Goal: Information Seeking & Learning: Learn about a topic

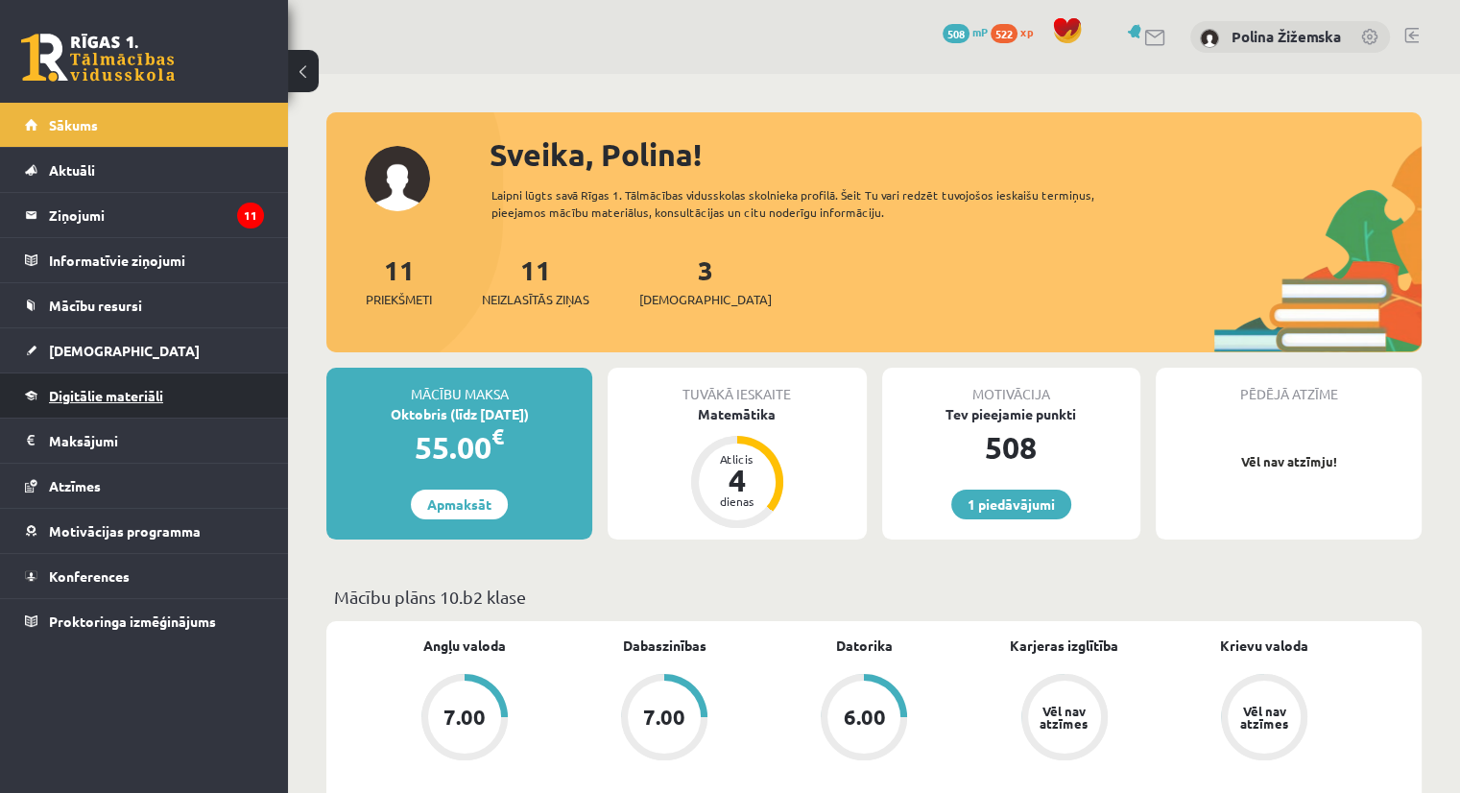
click at [123, 388] on span "Digitālie materiāli" at bounding box center [106, 395] width 114 height 17
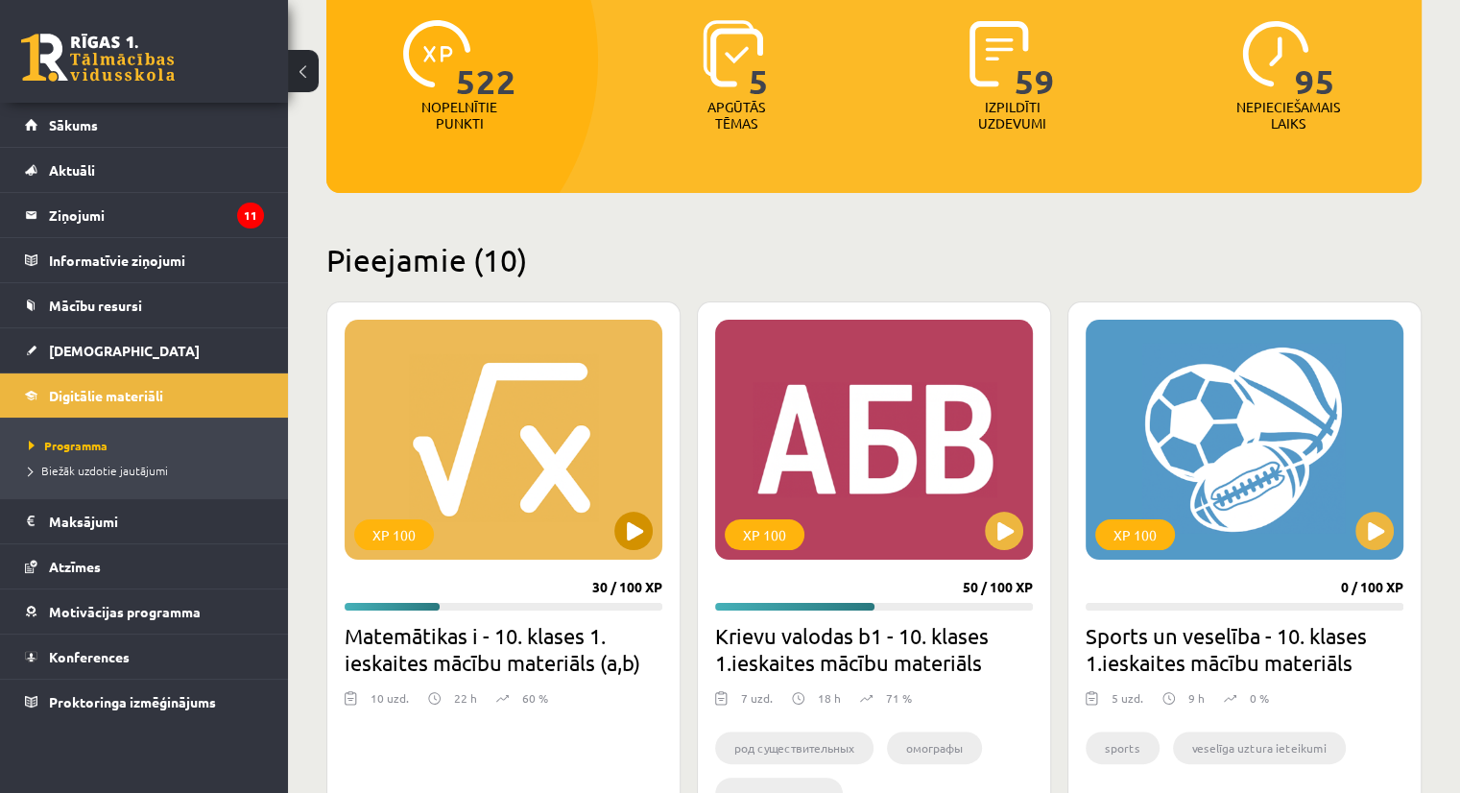
scroll to position [272, 0]
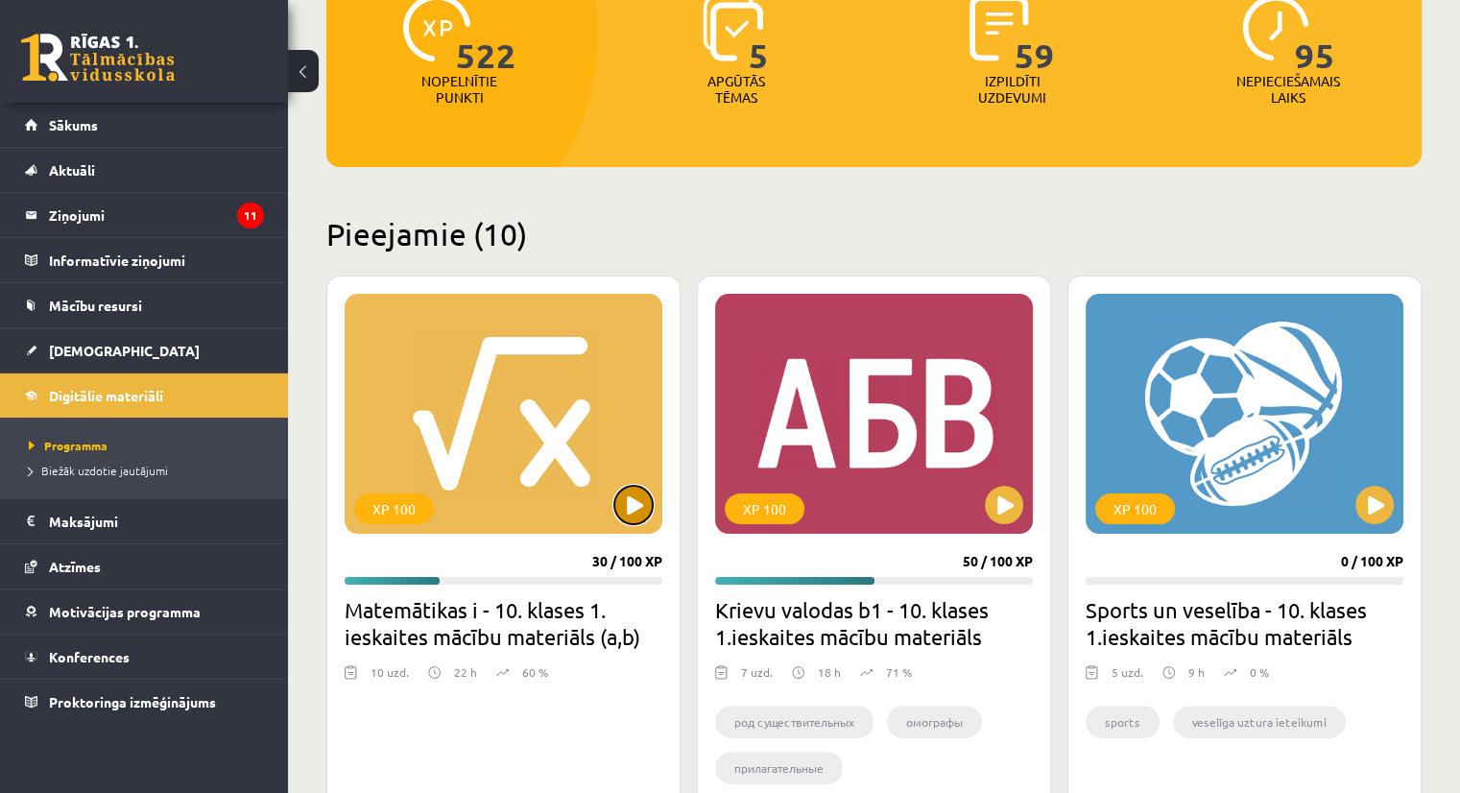
click at [623, 491] on button at bounding box center [633, 505] width 38 height 38
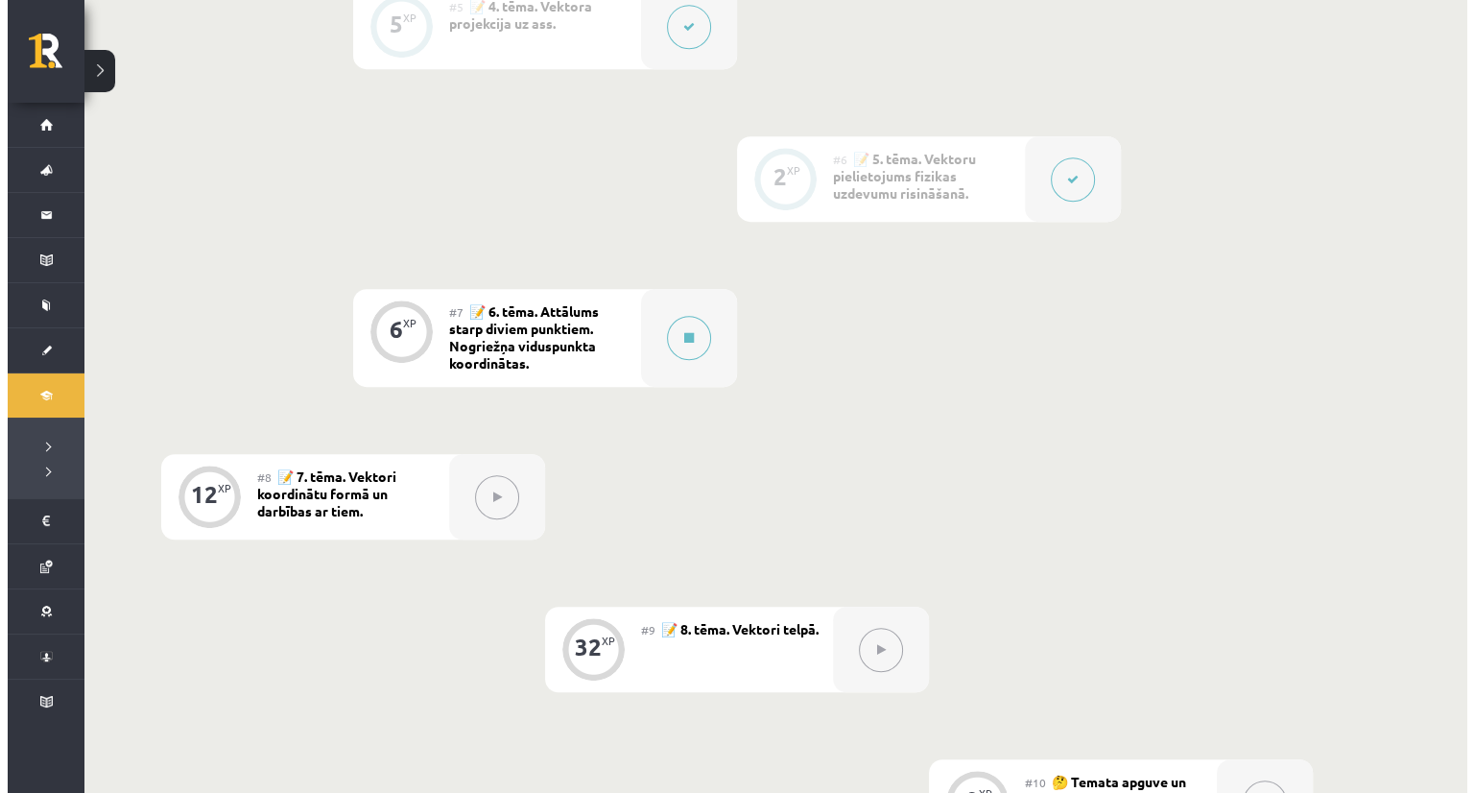
scroll to position [1147, 0]
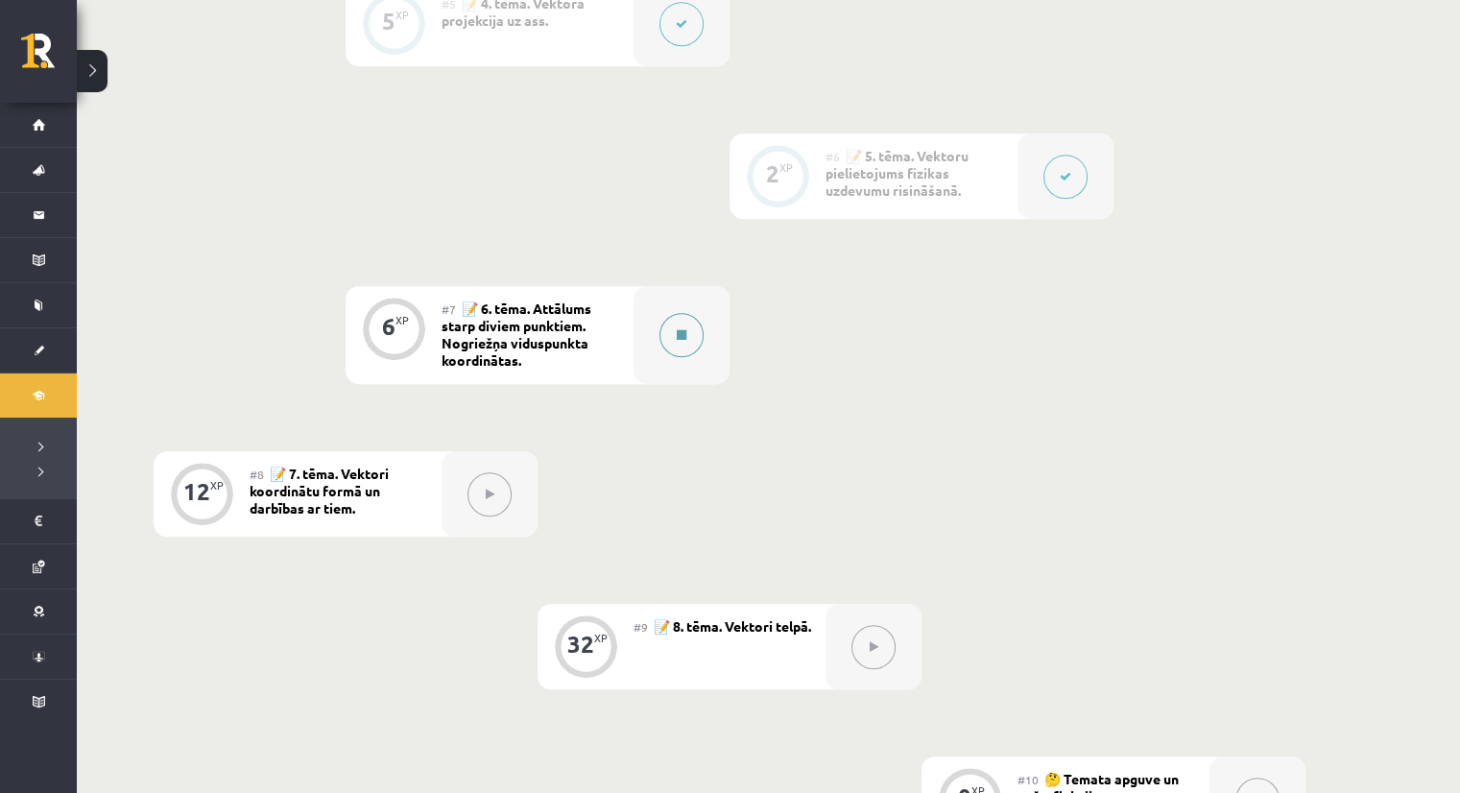
click at [691, 321] on button at bounding box center [681, 335] width 44 height 44
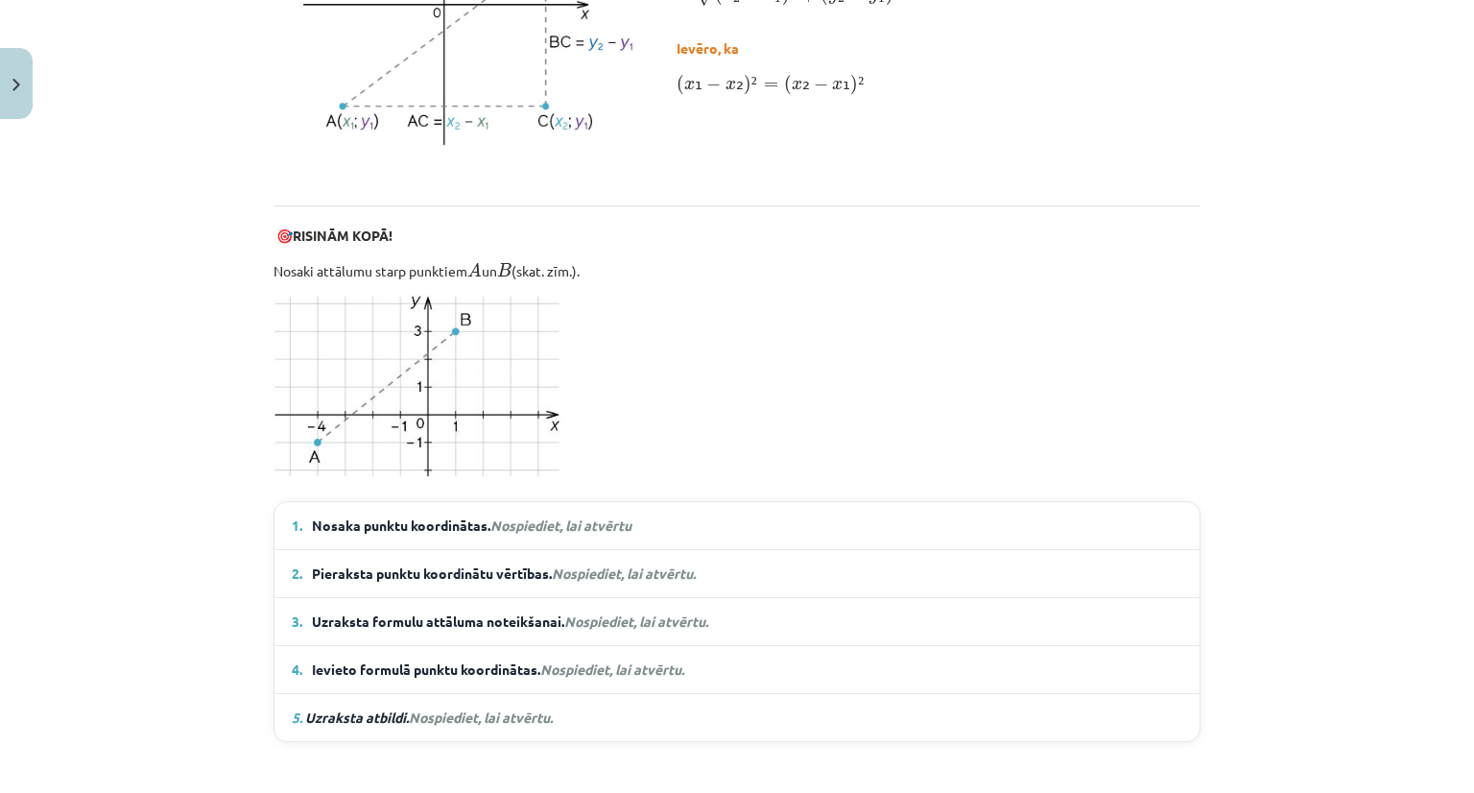
scroll to position [1054, 0]
click at [607, 514] on em "Nospiediet, lai atvērtu" at bounding box center [560, 522] width 141 height 17
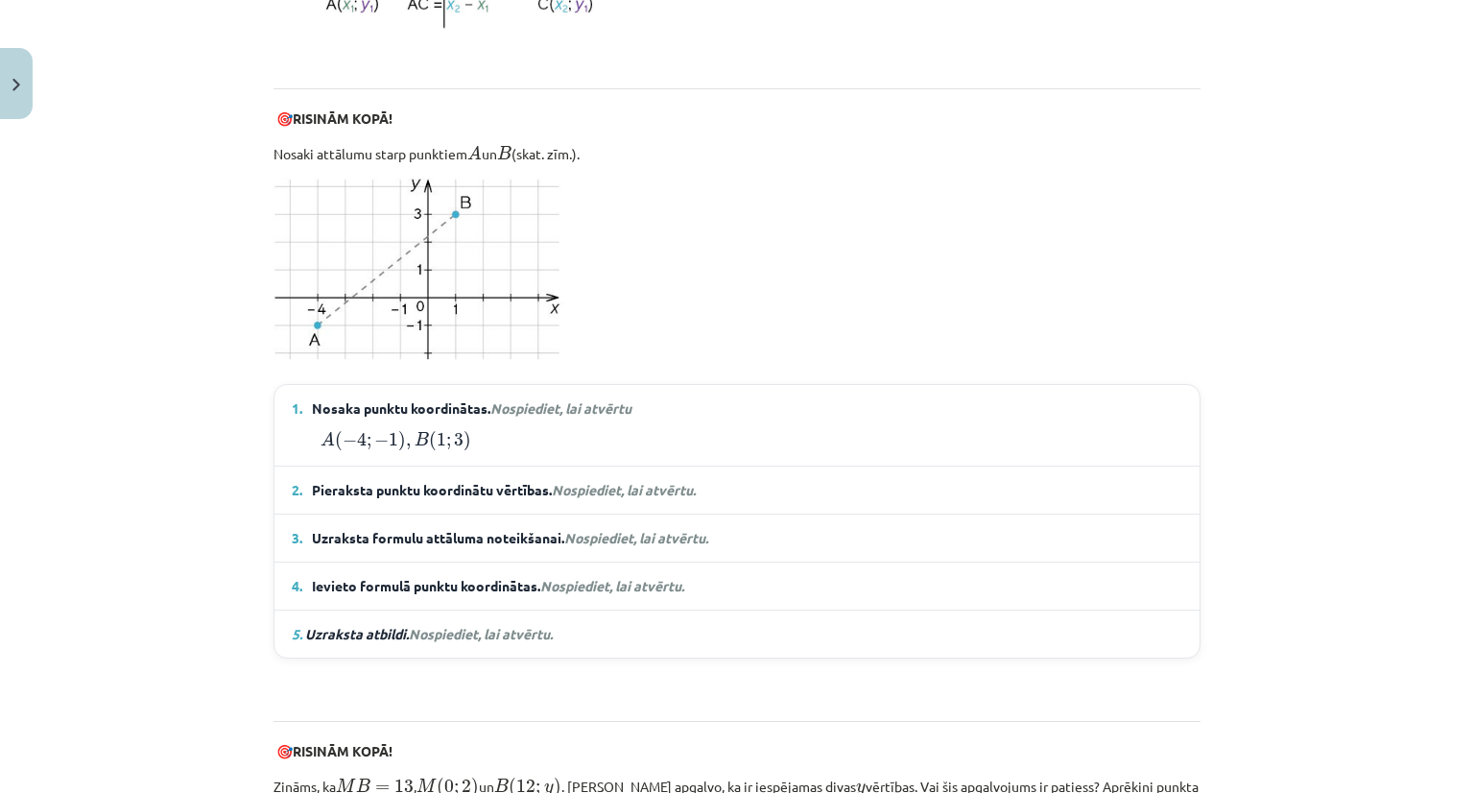
scroll to position [1171, 0]
click at [392, 471] on details "2. Pieraksta punktu koordinātu vērtības. Nospiediet, lai atvērtu. x ₁ = − 4 , y…" at bounding box center [736, 488] width 925 height 47
click at [575, 485] on span "Nospiediet, lai atvērtu." at bounding box center [624, 487] width 144 height 17
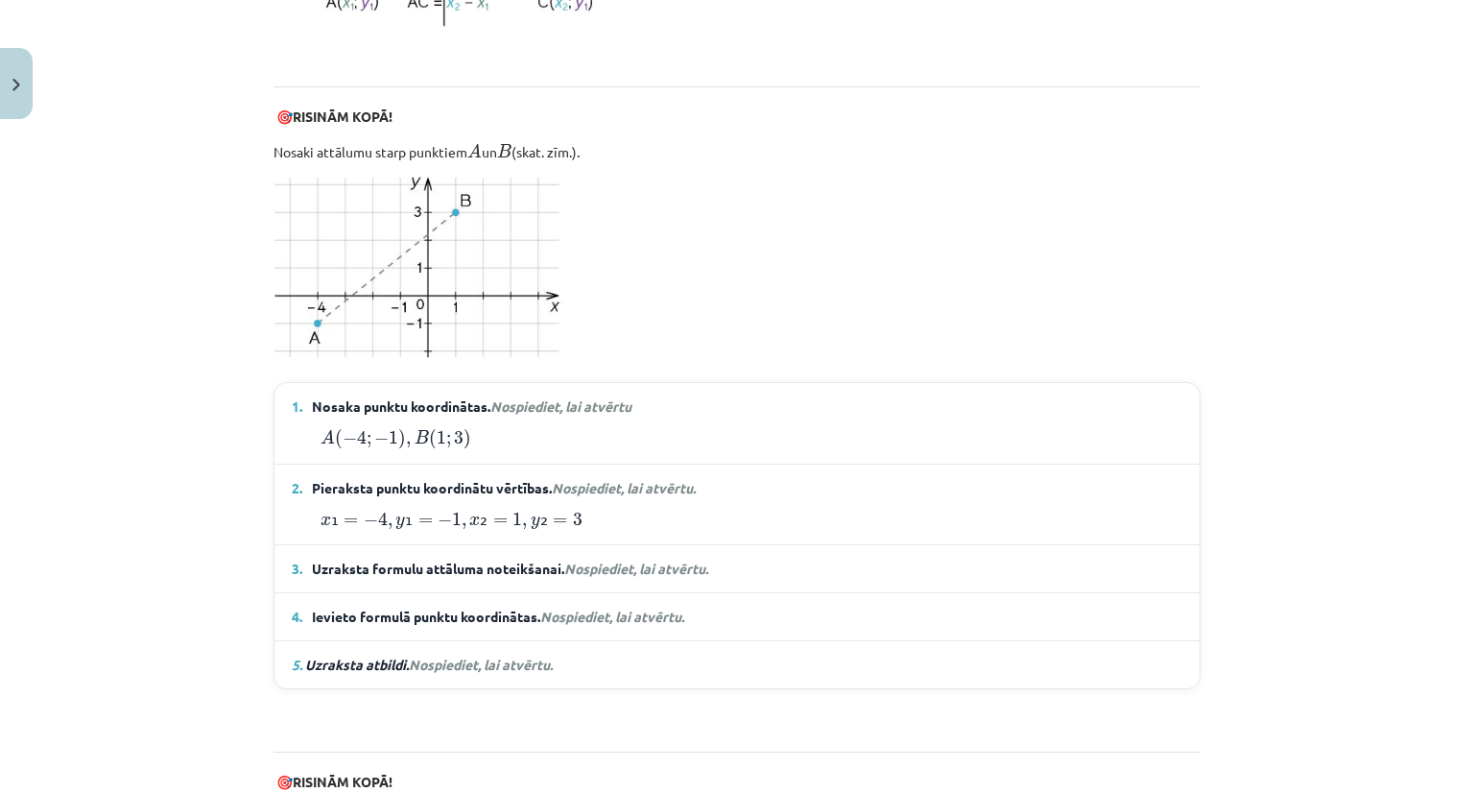
click at [589, 576] on details "3. Uzraksta formulu attāluma noteikšanai. Nospiediet, lai atvērtu. A B = √ ( x …" at bounding box center [736, 568] width 925 height 47
click at [580, 569] on span "Nospiediet, lai atvērtu." at bounding box center [636, 568] width 144 height 17
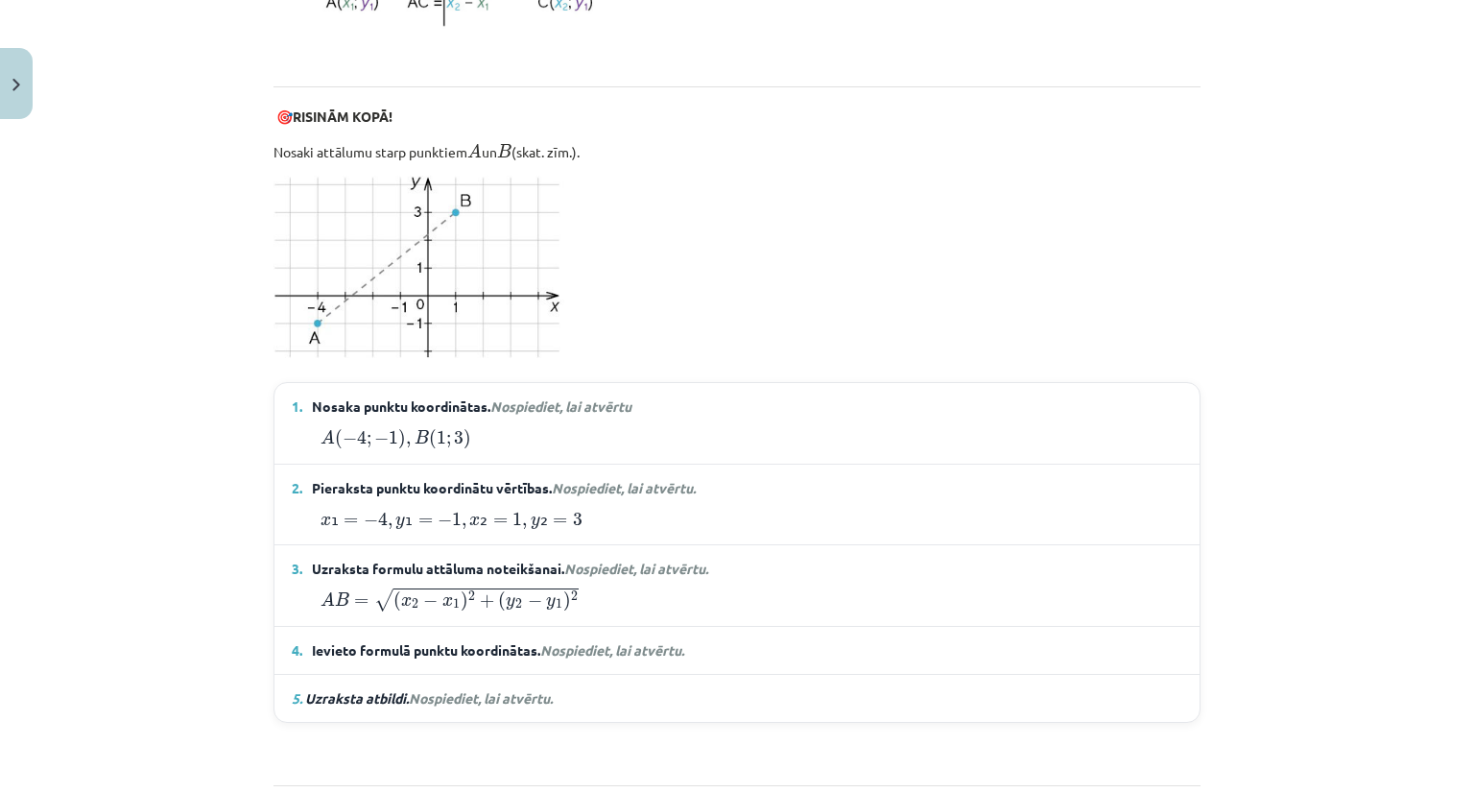
click at [609, 642] on span "Nospiediet, lai atvērtu." at bounding box center [612, 649] width 144 height 17
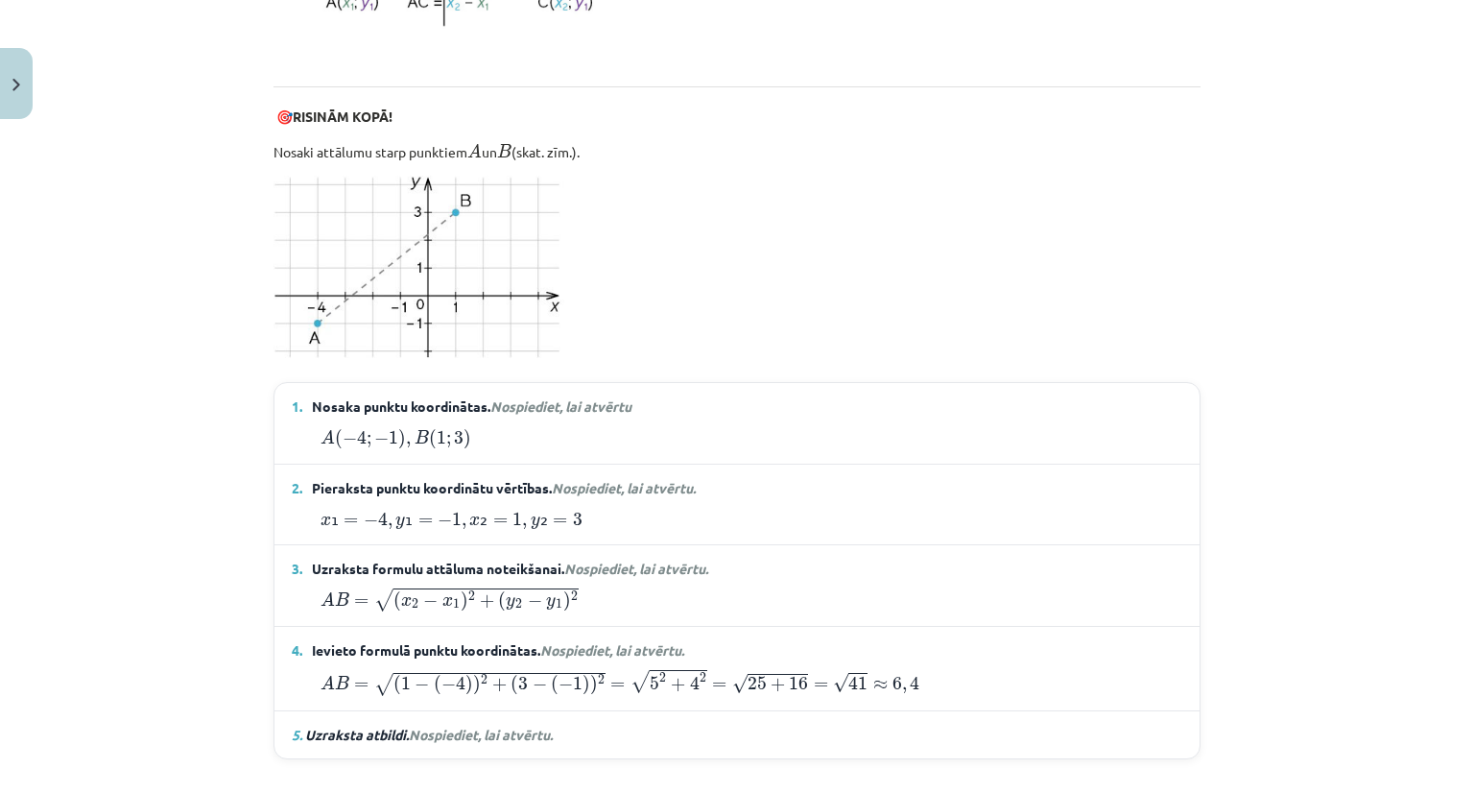
click at [439, 726] on span "Nospiediet, lai atvērtu." at bounding box center [481, 734] width 144 height 17
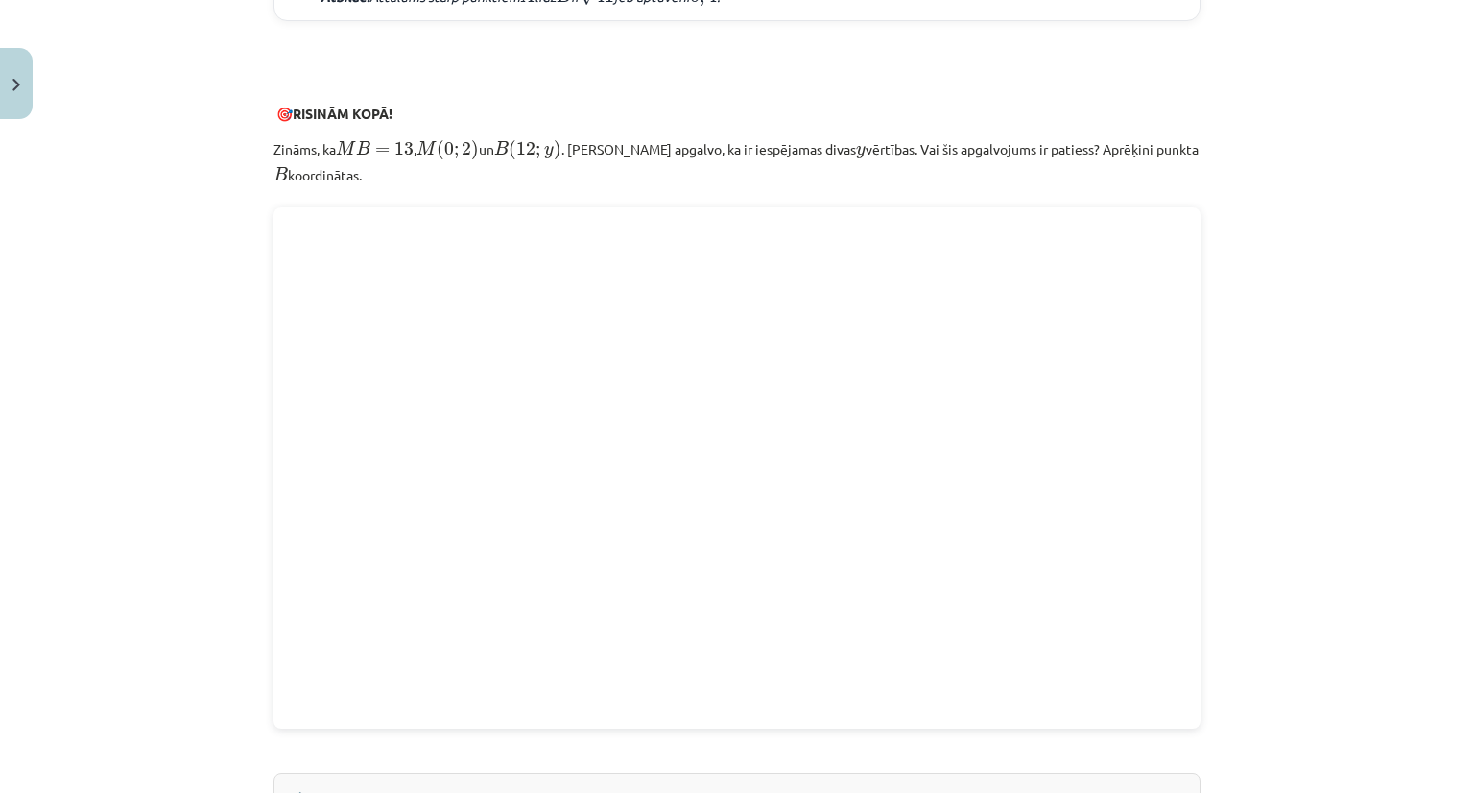
scroll to position [2010, 0]
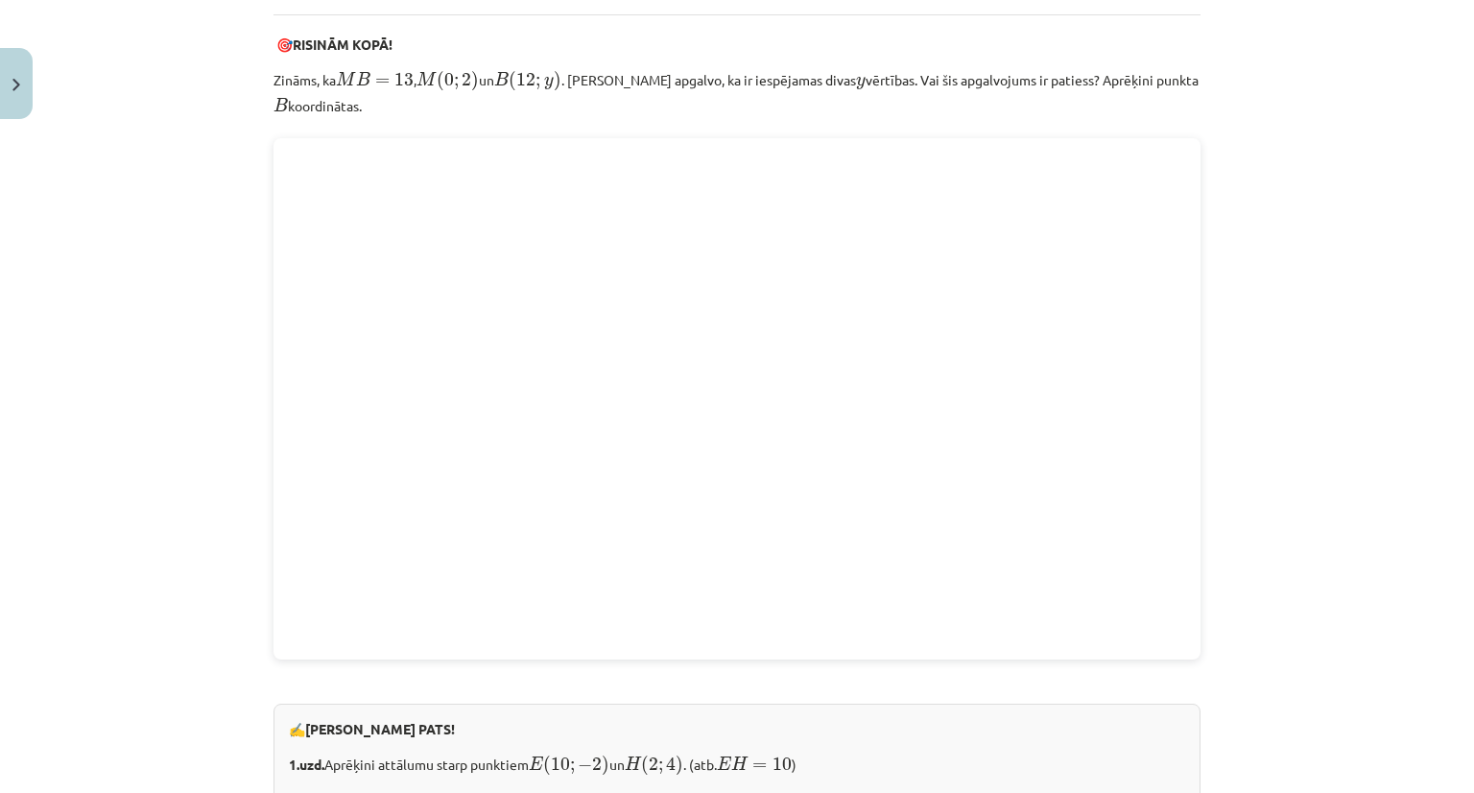
click at [104, 494] on div "Mācību tēma: Matemātikas i - 10. klases 1. ieskaites mācību materiāls (a,b) #7 …" at bounding box center [737, 396] width 1474 height 793
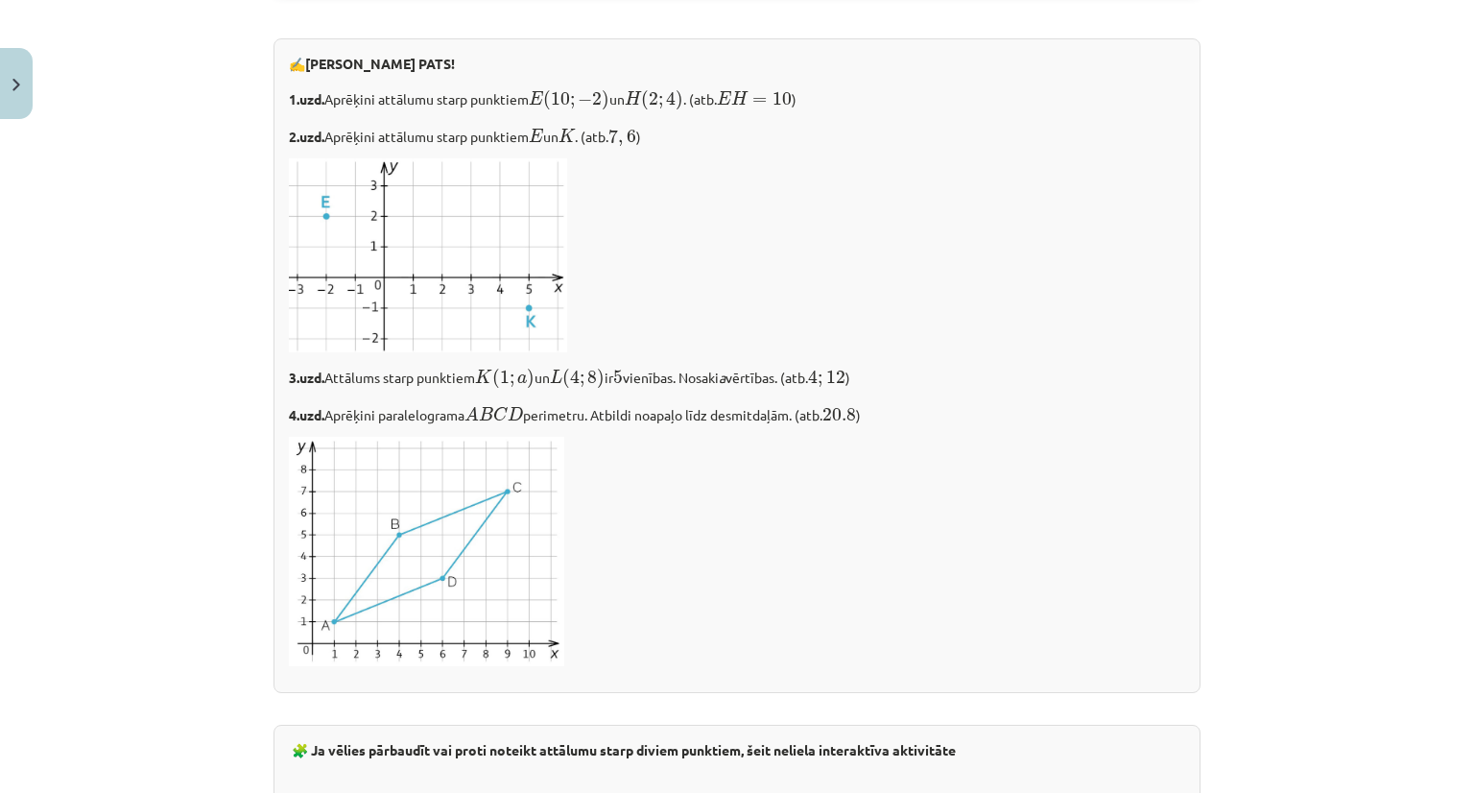
scroll to position [2674, 0]
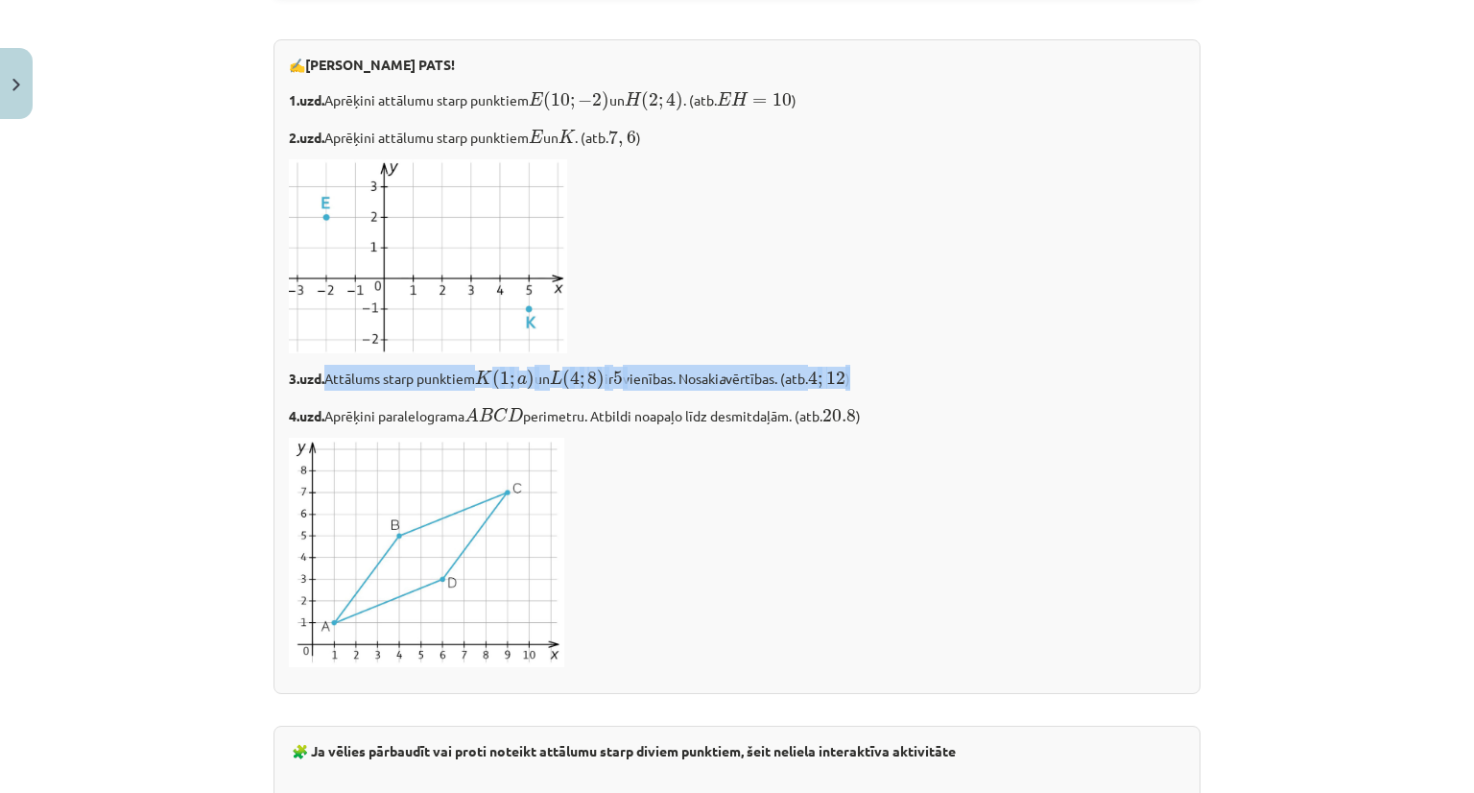
drag, startPoint x: 322, startPoint y: 362, endPoint x: 918, endPoint y: 359, distance: 595.0
click at [918, 365] on p "3.uzd. Attālums starp punktiem K ( 1 ; a ) K ( 1 ; a ) un L ( 4 ; 8 ) L ( 4 ; 8…" at bounding box center [737, 378] width 896 height 26
copy p "[DEMOGRAPHIC_DATA] starp punktiem K ( 1 ; a ) K ( 1 ; a ) un L ( 4 ; 8 ) L ( 4 …"
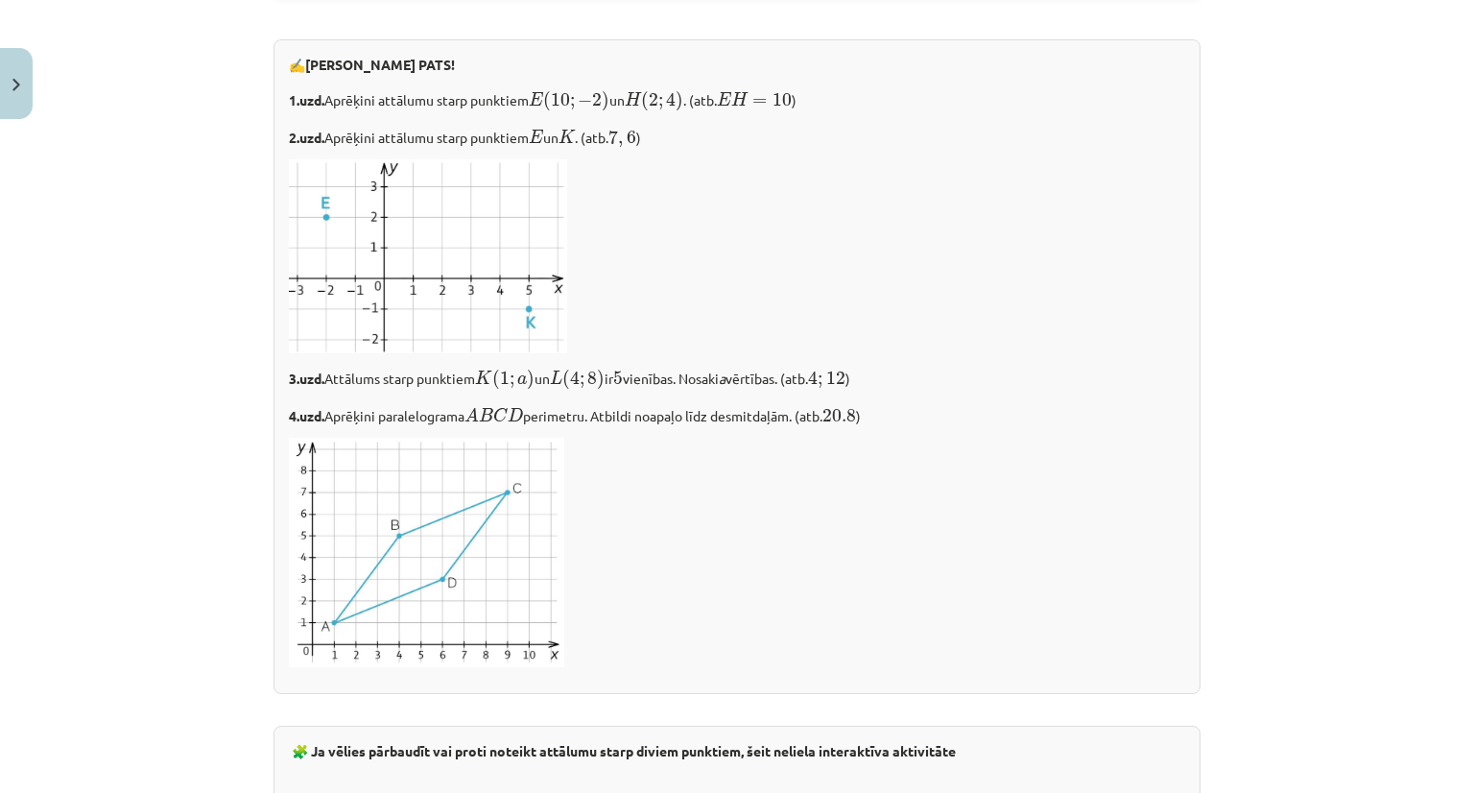
click at [1044, 540] on p at bounding box center [737, 552] width 896 height 229
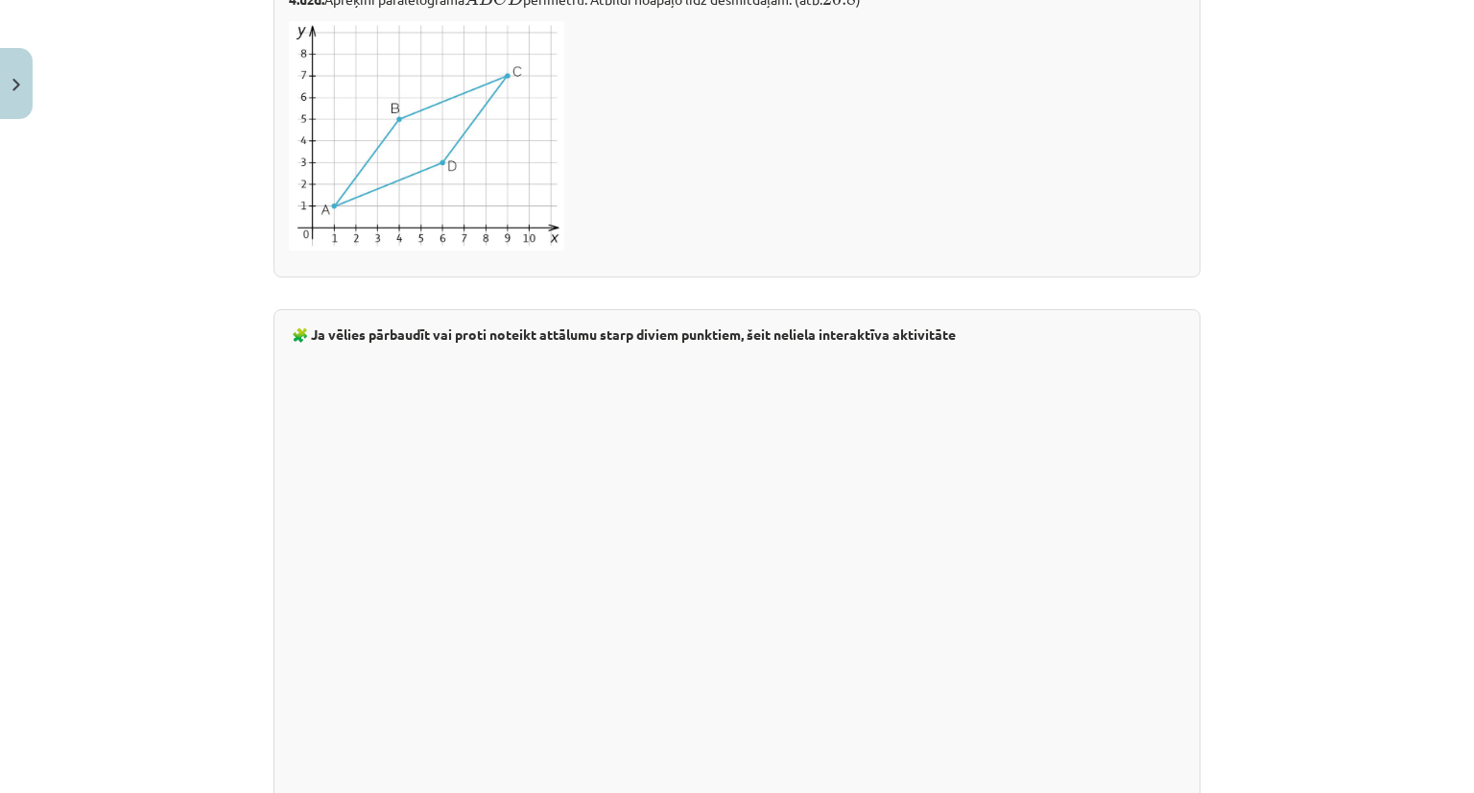
scroll to position [3463, 0]
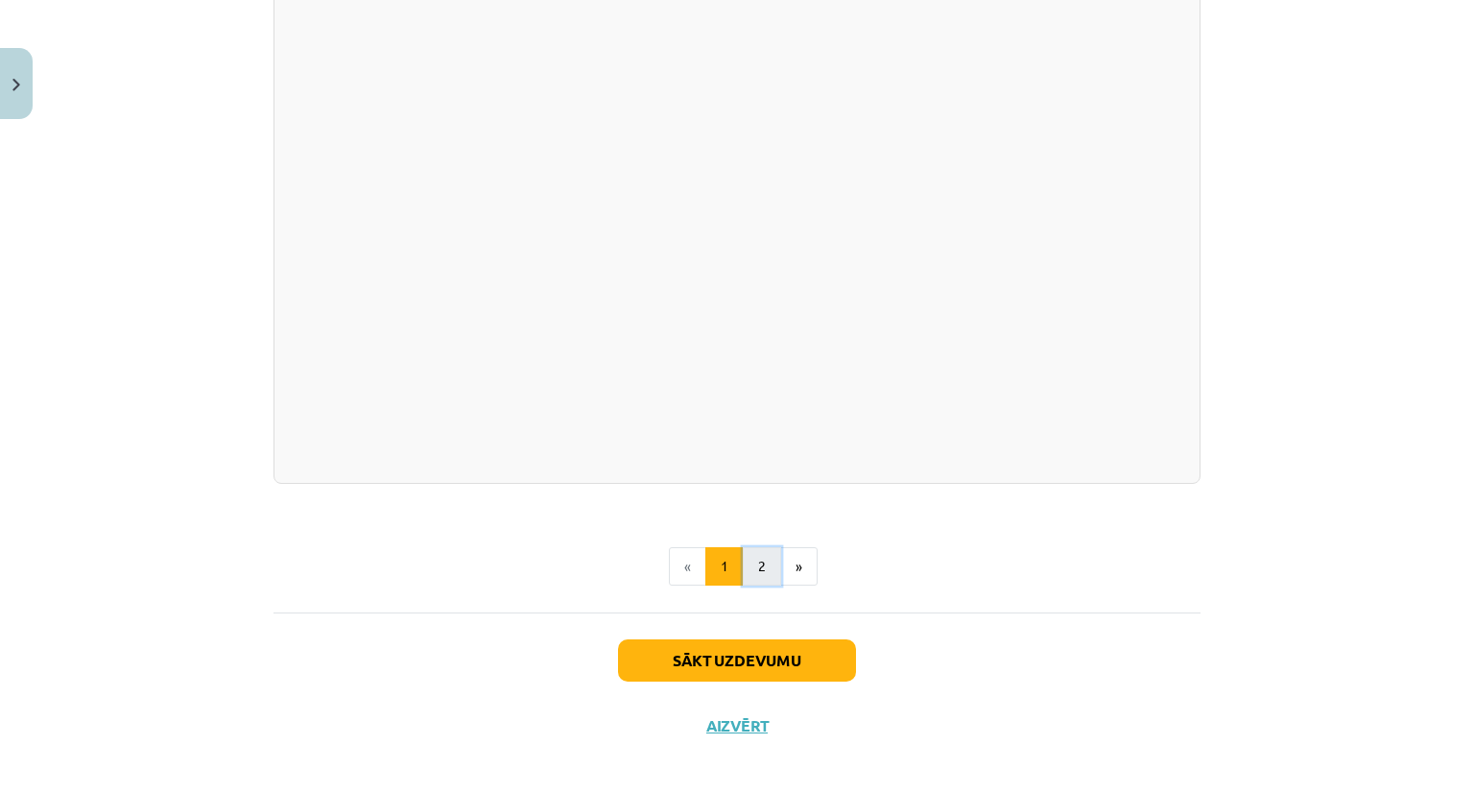
click at [768, 547] on button "2" at bounding box center [762, 566] width 38 height 38
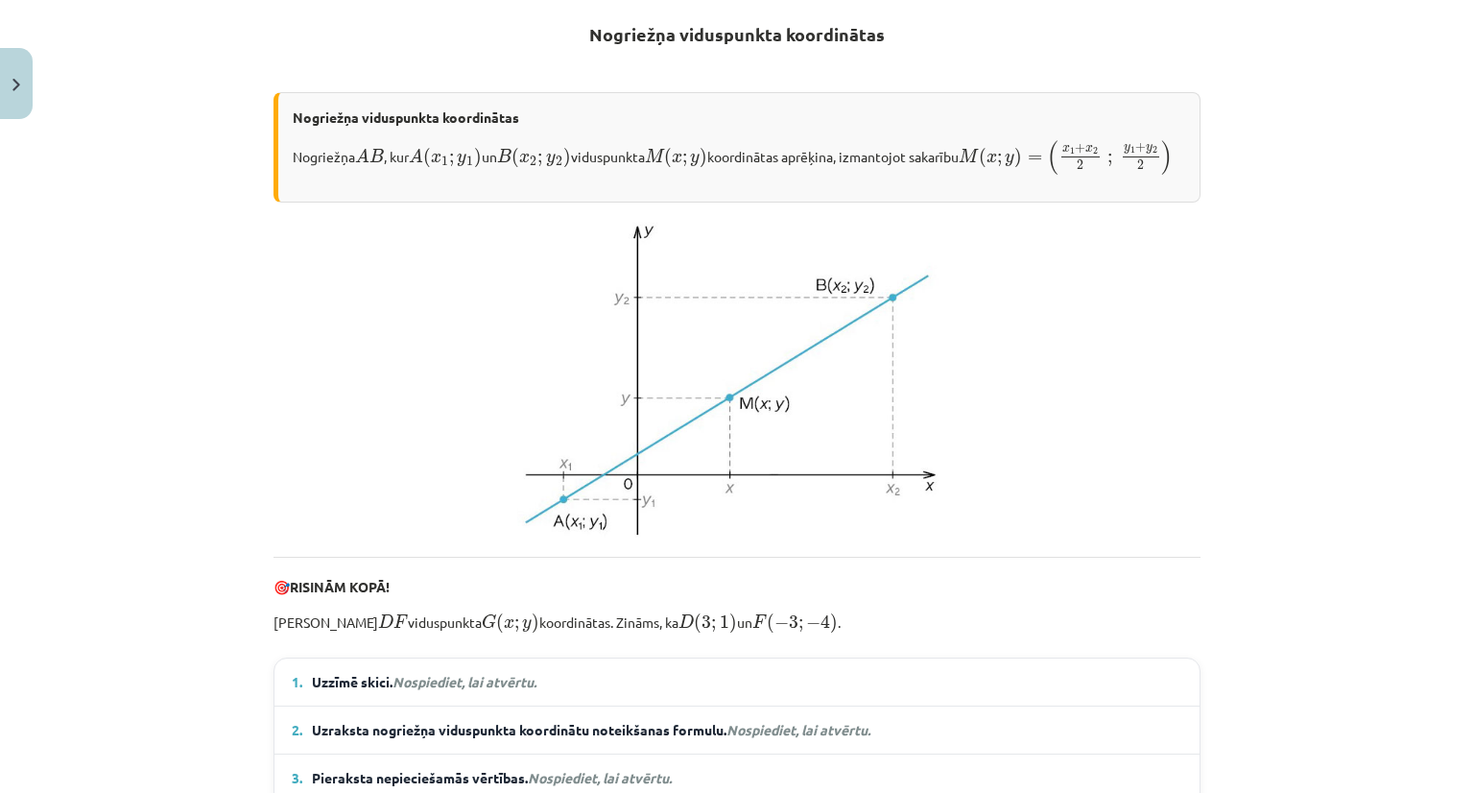
scroll to position [373, 0]
